Goal: Task Accomplishment & Management: Manage account settings

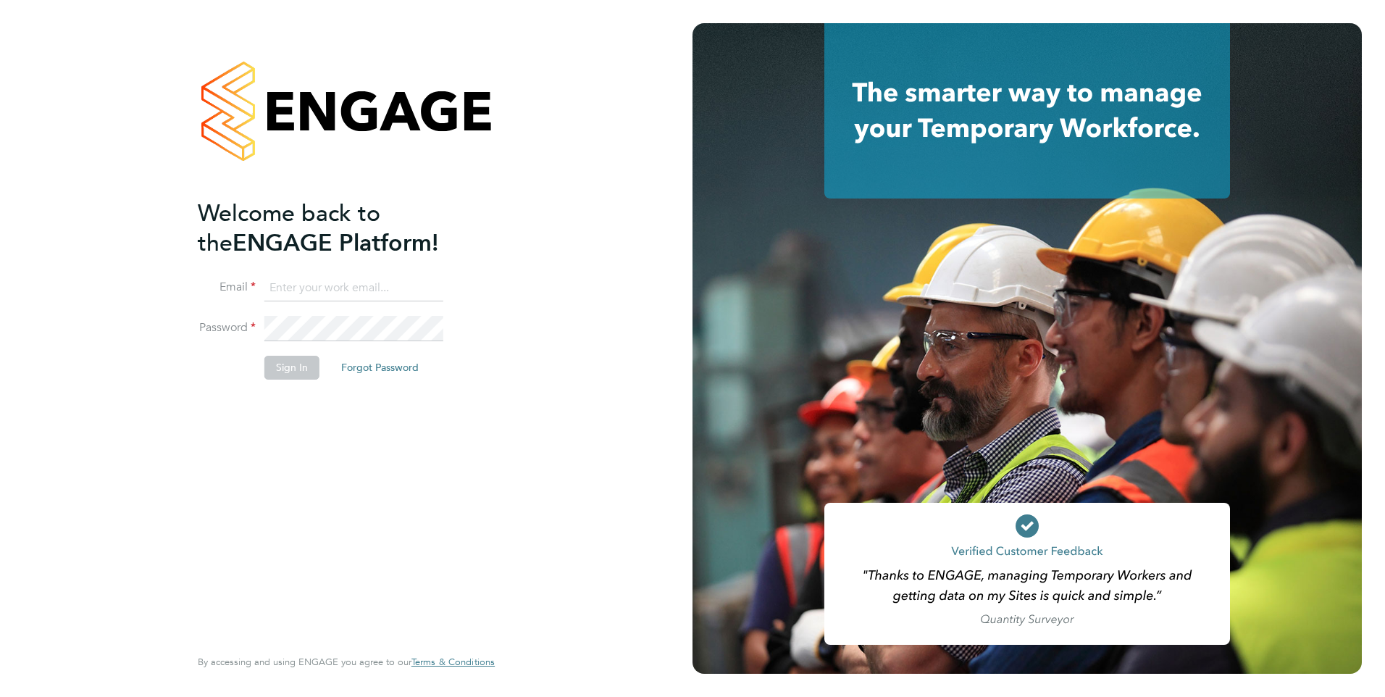
type input "rob@penman-erp.com"
click at [481, 304] on div "Welcome back to the ENGAGE Platform! Email rob@penman-erp.com Password Sign In …" at bounding box center [346, 345] width 297 height 645
click at [275, 363] on button "Sign In" at bounding box center [291, 367] width 55 height 23
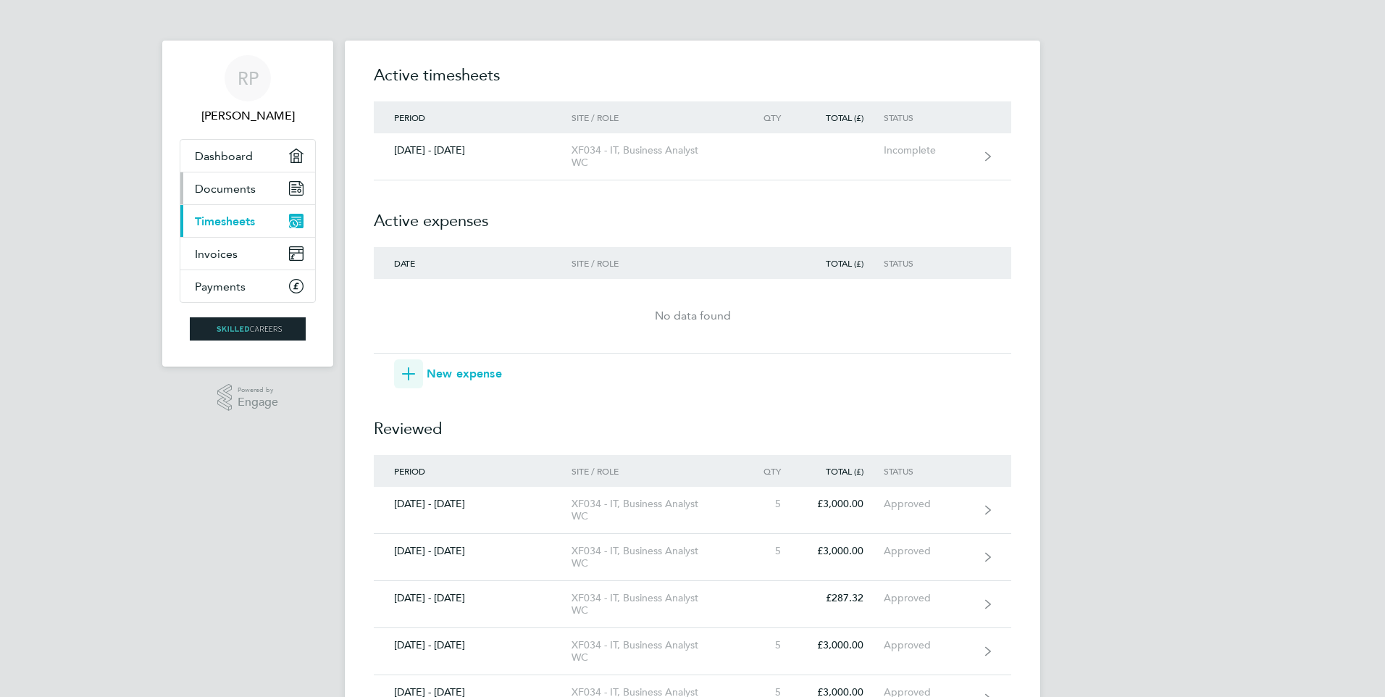
click at [245, 199] on link "Documents" at bounding box center [247, 188] width 135 height 32
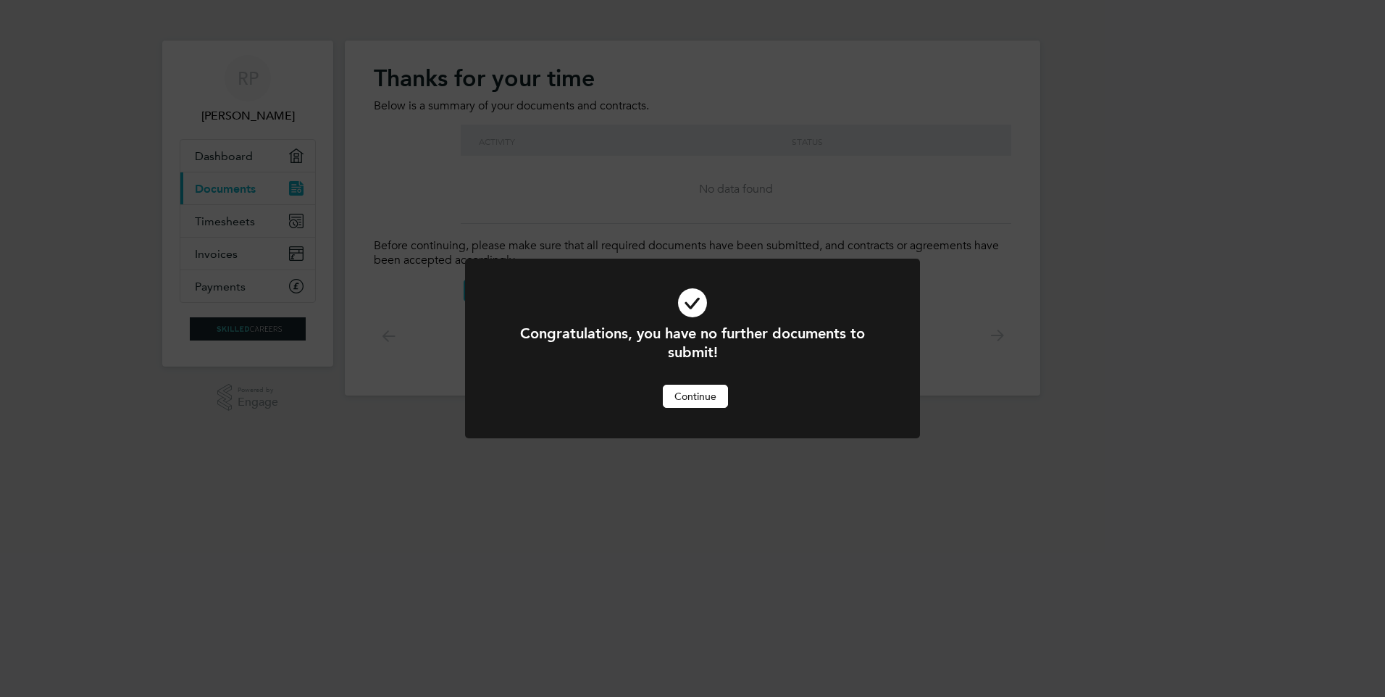
click at [683, 401] on button "Continue" at bounding box center [695, 396] width 65 height 23
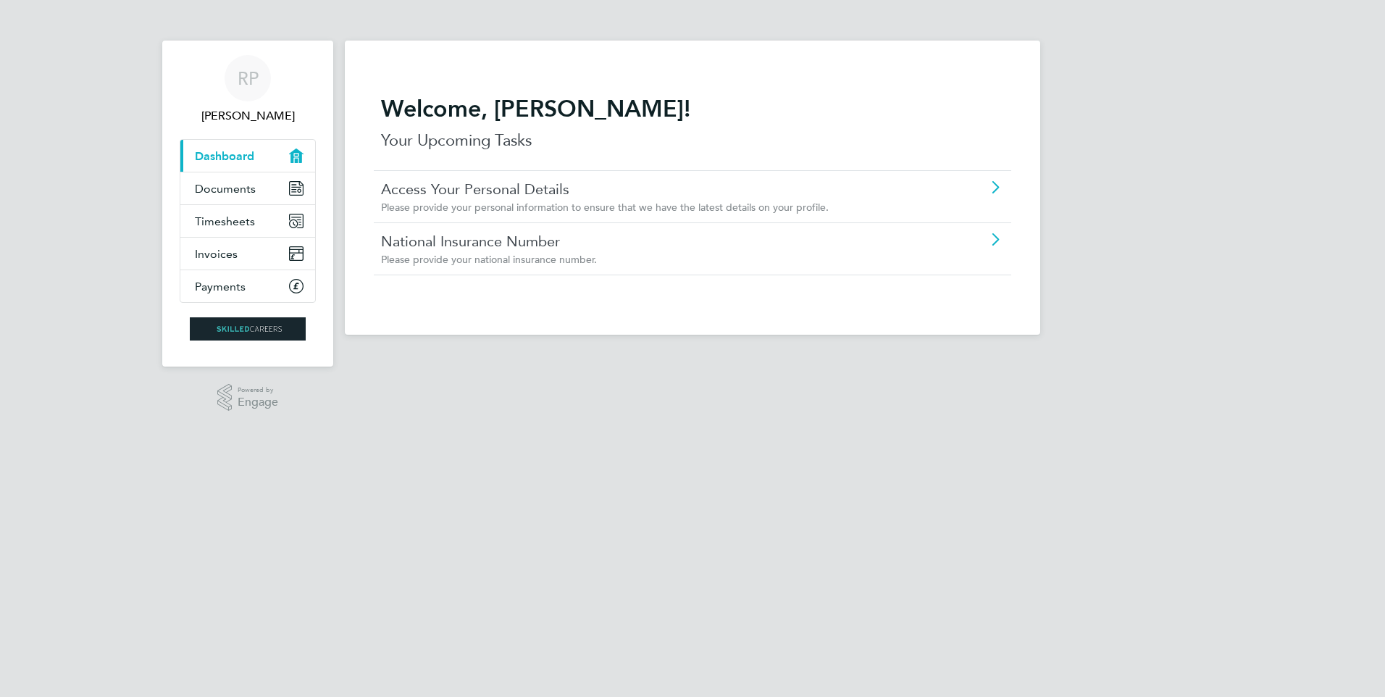
click at [240, 153] on span "Dashboard" at bounding box center [224, 156] width 59 height 14
click at [263, 285] on link "Payments" at bounding box center [247, 286] width 135 height 32
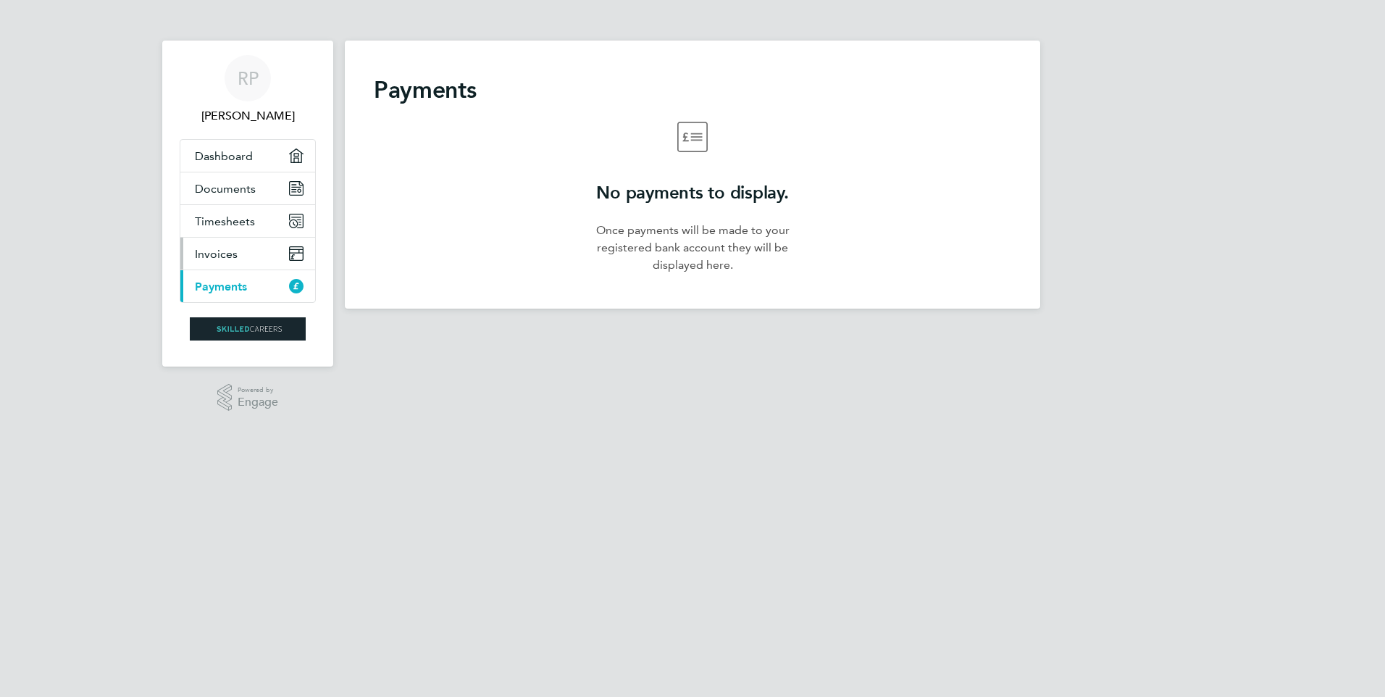
click at [248, 252] on link "Invoices" at bounding box center [247, 254] width 135 height 32
click at [243, 226] on span "Timesheets" at bounding box center [225, 221] width 60 height 14
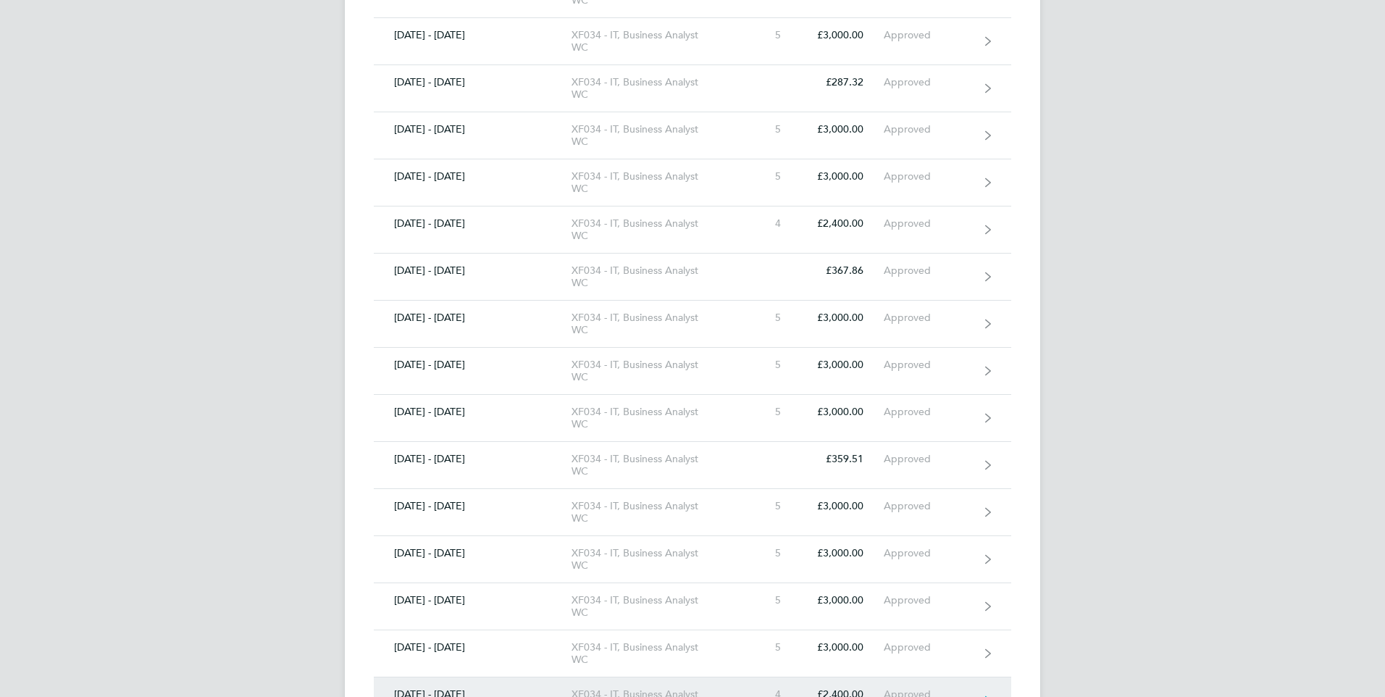
scroll to position [523, 0]
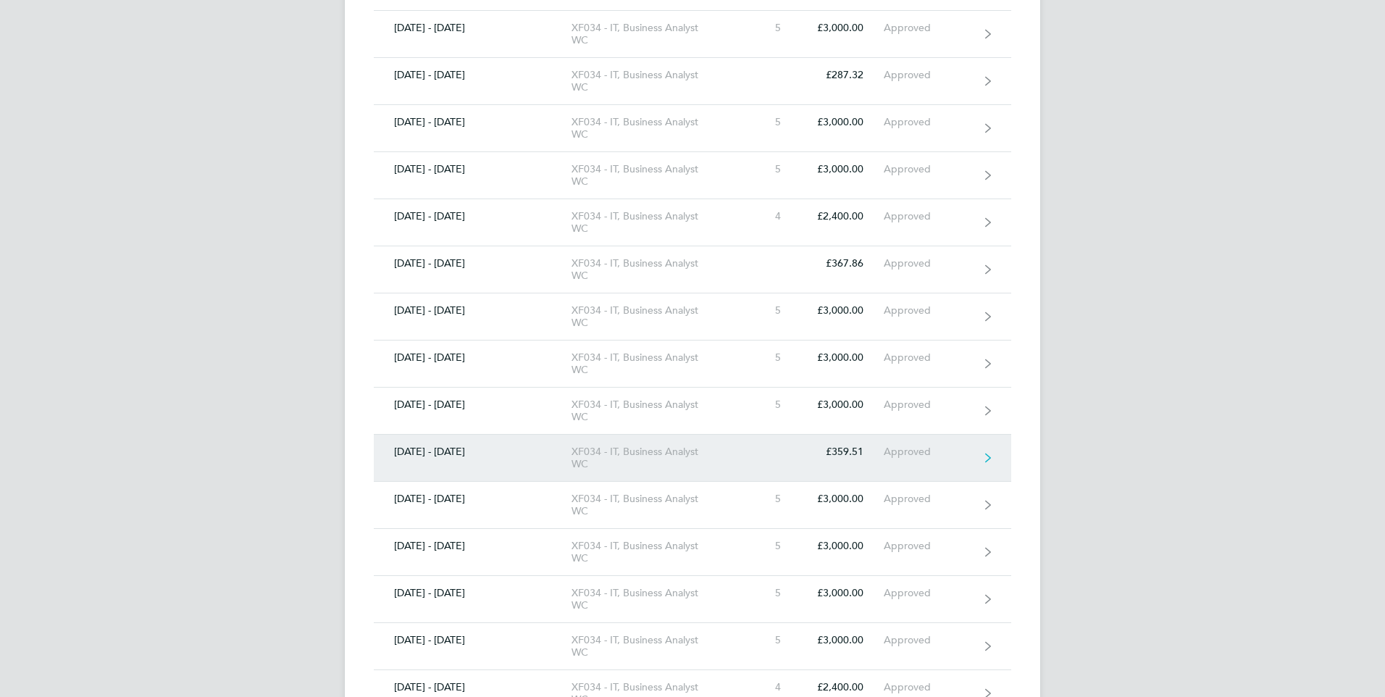
click at [713, 456] on div "XF034 - IT, Business Analyst WC" at bounding box center [654, 457] width 166 height 25
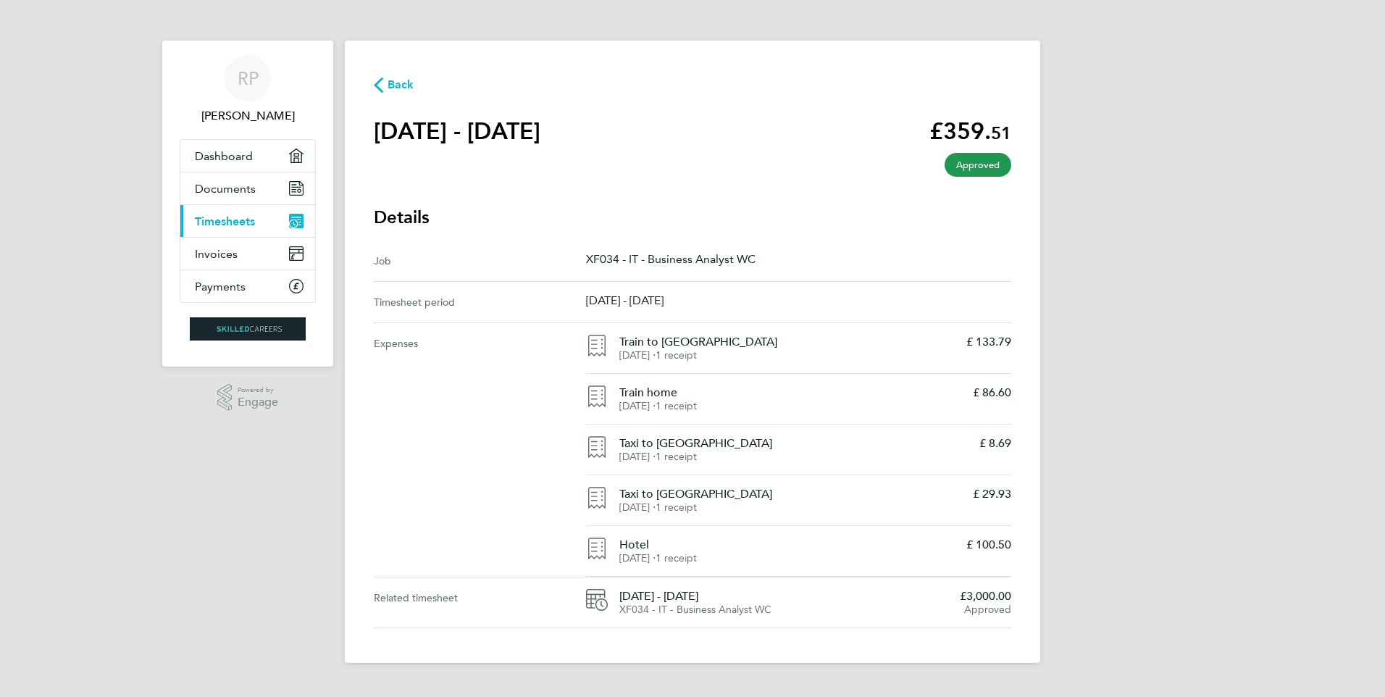
click at [593, 348] on icon at bounding box center [597, 346] width 22 height 22
click at [613, 428] on div "Taxi to [GEOGRAPHIC_DATA] [DATE] ⋅ 1 receipt £ 8.69" at bounding box center [798, 449] width 425 height 51
click at [615, 506] on li "Taxi to [GEOGRAPHIC_DATA] [DATE] ⋅ 1 receipt £ 29.93" at bounding box center [798, 500] width 425 height 27
click at [620, 568] on div "Hotel [DATE] ⋅ 1 receipt £ 100.50" at bounding box center [798, 551] width 425 height 51
click at [634, 608] on span "XF034 - IT - Business Analyst WC" at bounding box center [695, 609] width 152 height 12
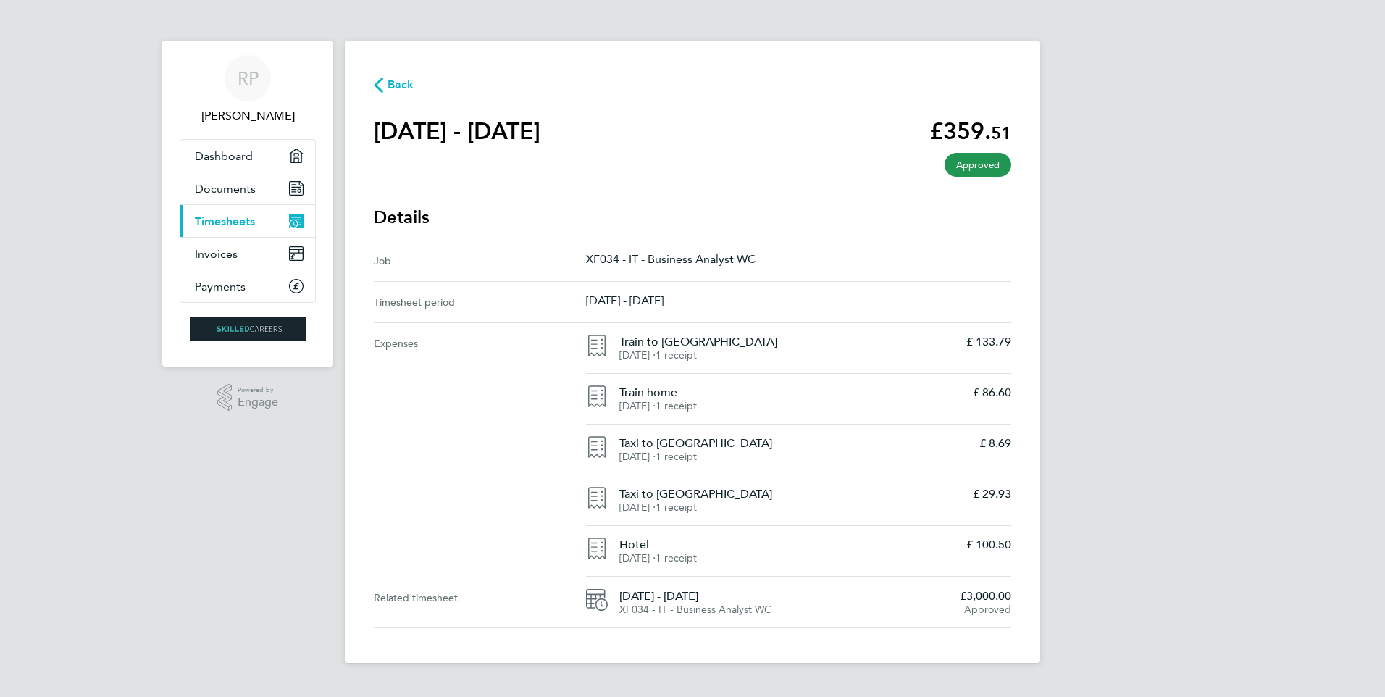
click at [732, 397] on h4 "Train home" at bounding box center [790, 392] width 342 height 14
click at [655, 408] on span "[DATE] ⋅" at bounding box center [637, 406] width 36 height 12
click at [609, 373] on div "Train to [GEOGRAPHIC_DATA] [DATE] ⋅ 1 receipt £ 133.79" at bounding box center [798, 348] width 425 height 51
drag, startPoint x: 616, startPoint y: 405, endPoint x: 647, endPoint y: 469, distance: 71.6
click at [647, 469] on div "Taxi to [GEOGRAPHIC_DATA] [DATE] ⋅ 1 receipt £ 8.69" at bounding box center [798, 449] width 425 height 51
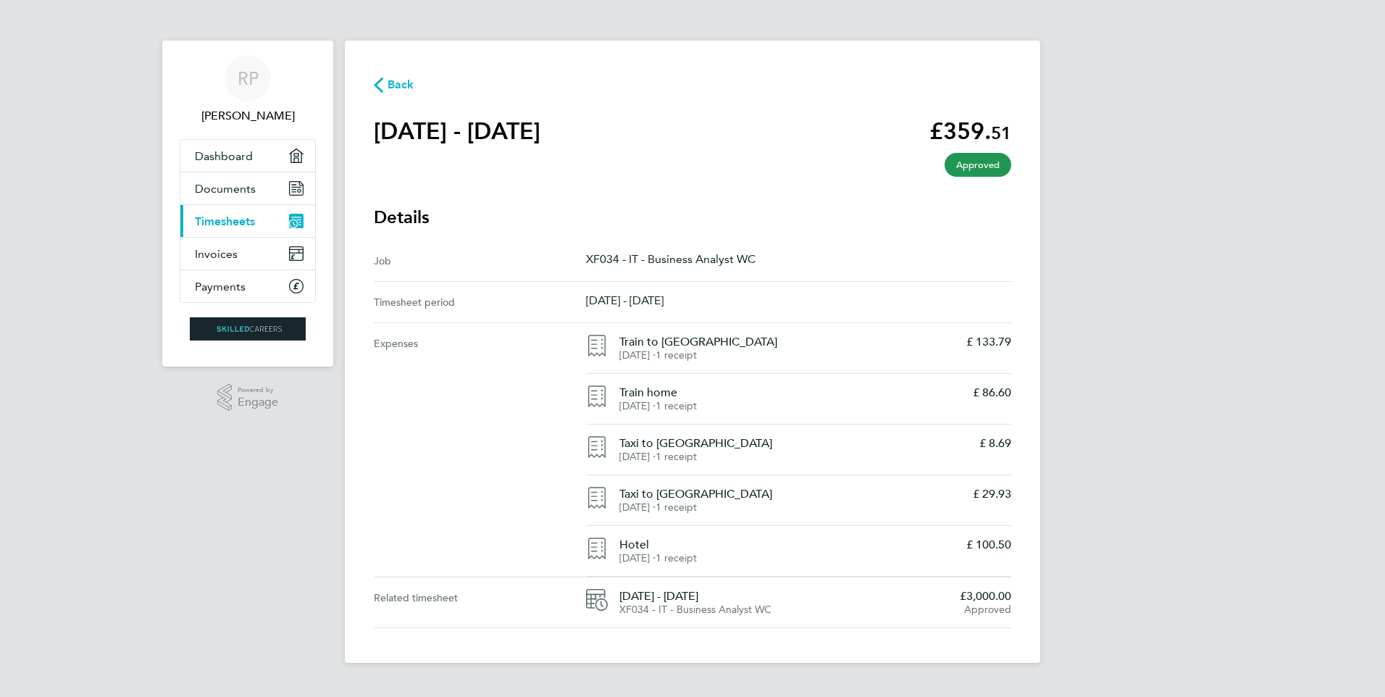
click at [652, 497] on h4 "Taxi to [GEOGRAPHIC_DATA]" at bounding box center [790, 494] width 342 height 14
click at [658, 527] on div "Hotel [DATE] ⋅ 1 receipt £ 100.50" at bounding box center [798, 551] width 425 height 51
click at [655, 553] on span "[DATE] ⋅" at bounding box center [637, 558] width 36 height 12
click at [704, 602] on span "[DATE] - [DATE]" at bounding box center [783, 596] width 329 height 14
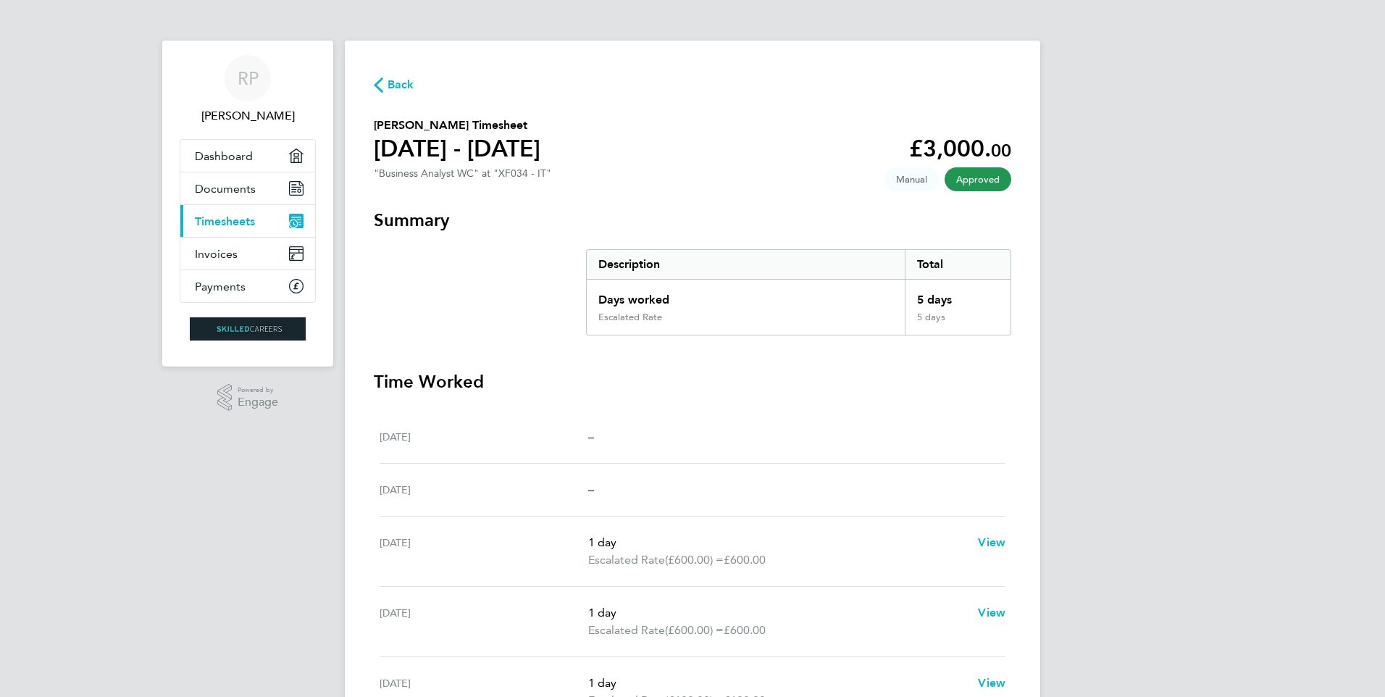
click at [38, 141] on div "RP Robert Penman Applications: Dashboard Documents Current page: Timesheets Inv…" at bounding box center [692, 463] width 1385 height 926
click at [378, 88] on icon "button" at bounding box center [378, 84] width 9 height 15
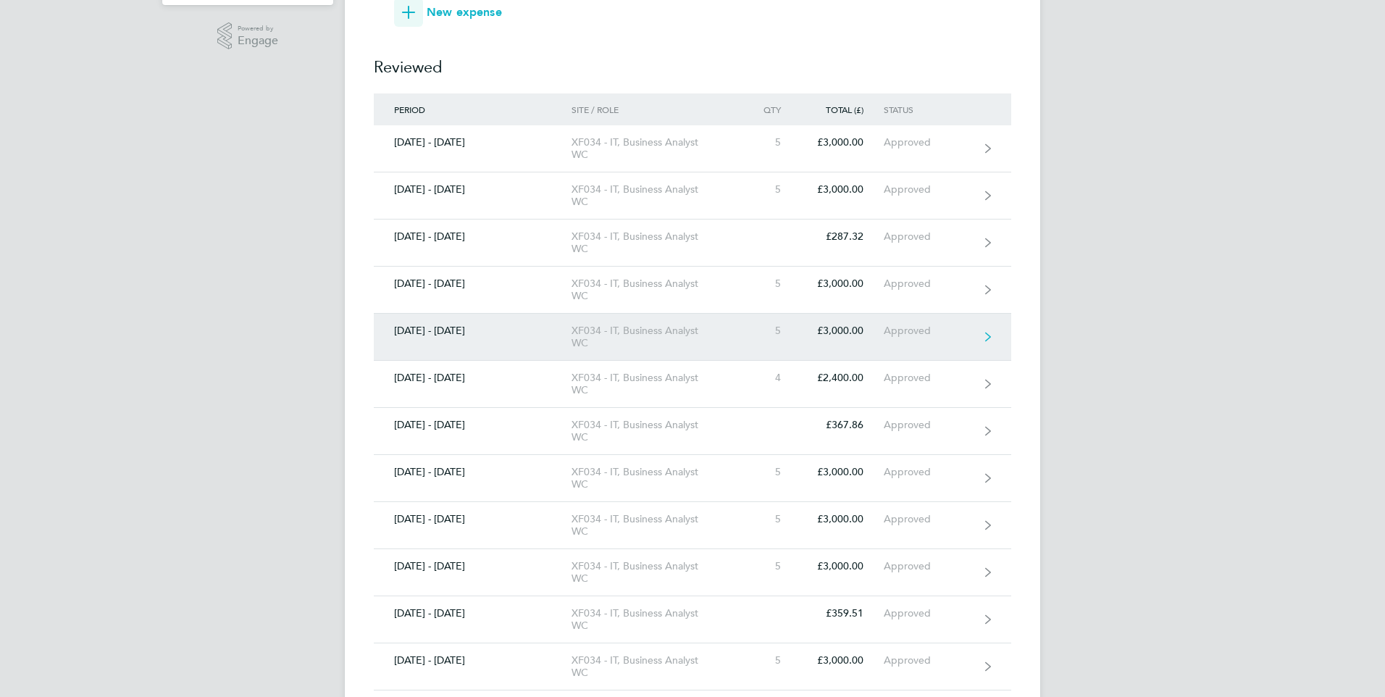
scroll to position [362, 0]
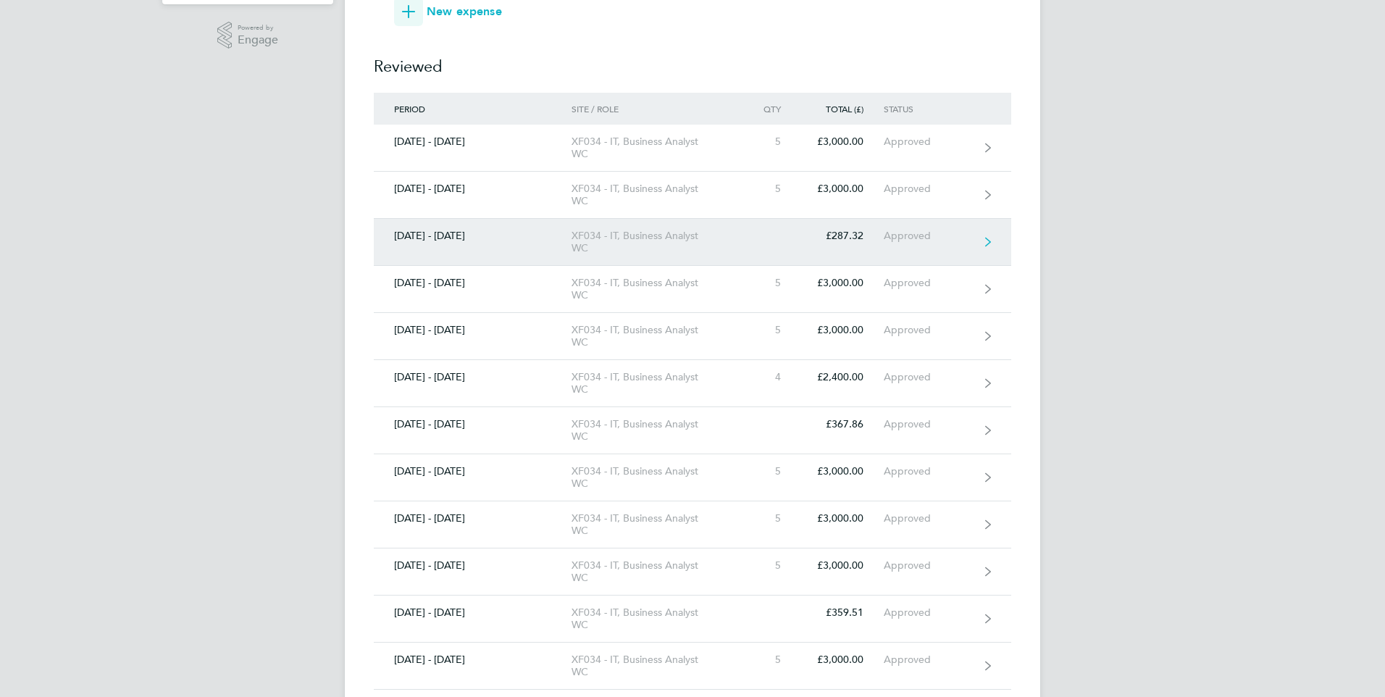
click at [818, 238] on div "£287.32" at bounding box center [842, 236] width 83 height 12
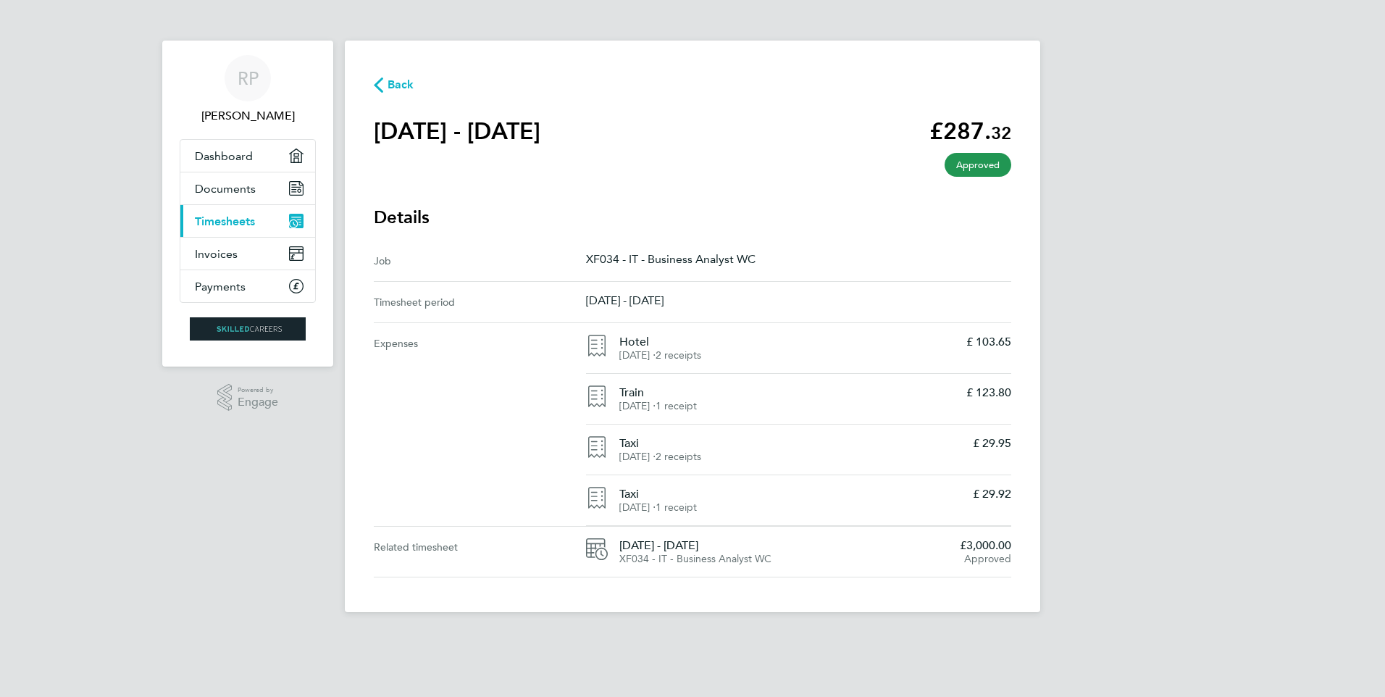
click at [605, 349] on icon at bounding box center [596, 346] width 17 height 22
